Goal: Transaction & Acquisition: Purchase product/service

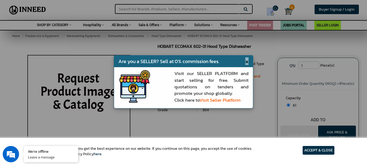
click at [248, 63] on span "×" at bounding box center [246, 61] width 3 height 8
click at [247, 61] on li "HOBART ECOMAX 602-31 Hood Type Dishwasher" at bounding box center [235, 66] width 67 height 11
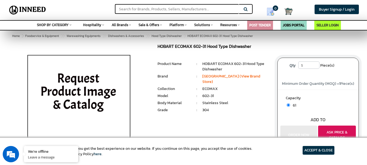
click at [335, 130] on button "ASK PRICE & CATALOG" at bounding box center [337, 134] width 38 height 19
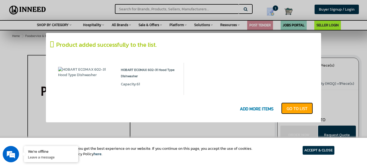
click at [302, 107] on link "GO T0 LIST" at bounding box center [297, 108] width 32 height 12
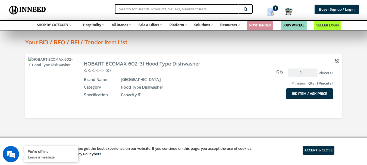
click at [315, 94] on button "BID ITEM / ASK PRICE" at bounding box center [309, 93] width 46 height 11
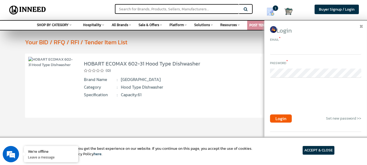
click at [307, 50] on input "email" at bounding box center [315, 49] width 91 height 9
type input "RAJES"
